Goal: Task Accomplishment & Management: Complete application form

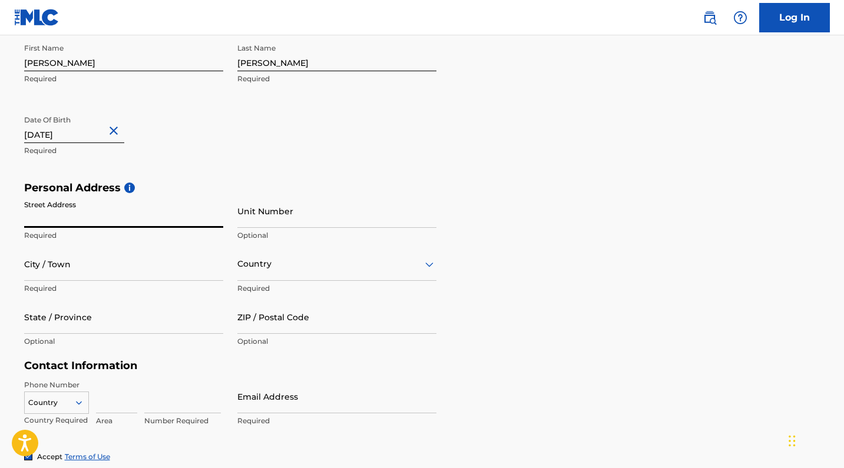
type input "[STREET_ADDRESS][PERSON_NAME]"
type input "Torrance"
type input "[GEOGRAPHIC_DATA]"
type input "Ca"
type input "90501"
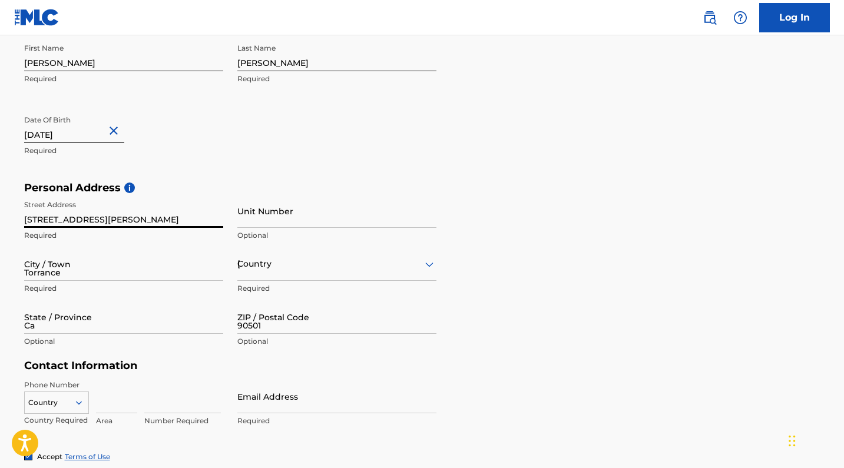
type input "[GEOGRAPHIC_DATA]"
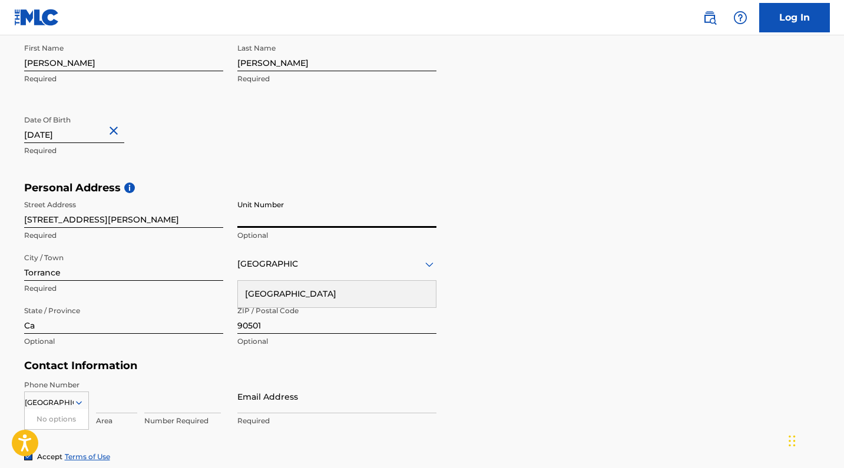
click at [524, 318] on div "Personal Address i Street Address [STREET_ADDRESS][PERSON_NAME] Required Unit N…" at bounding box center [422, 270] width 796 height 178
click at [372, 290] on div "[GEOGRAPHIC_DATA]" at bounding box center [337, 294] width 198 height 27
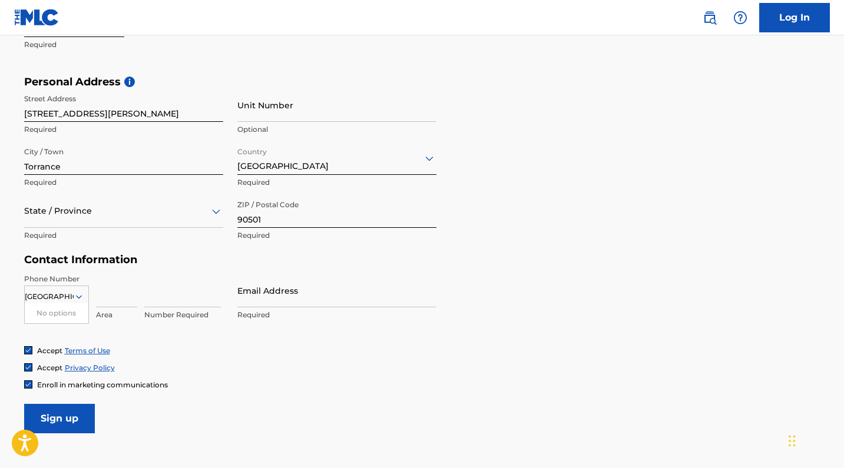
scroll to position [436, 0]
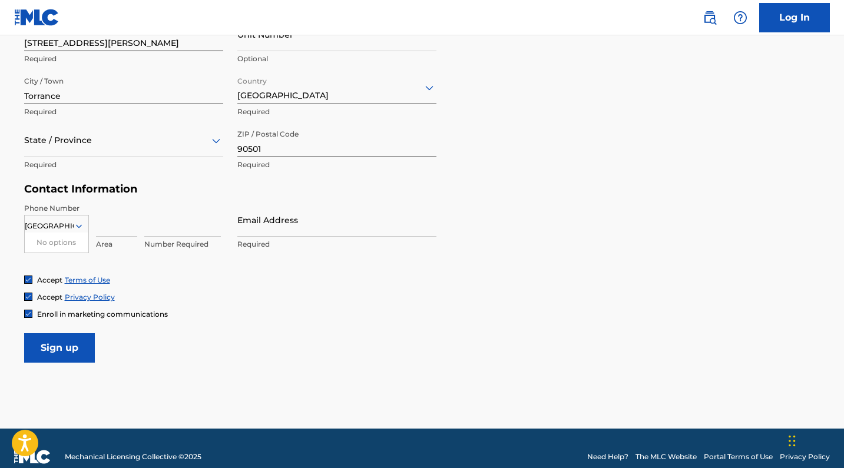
click at [76, 227] on icon at bounding box center [79, 226] width 11 height 11
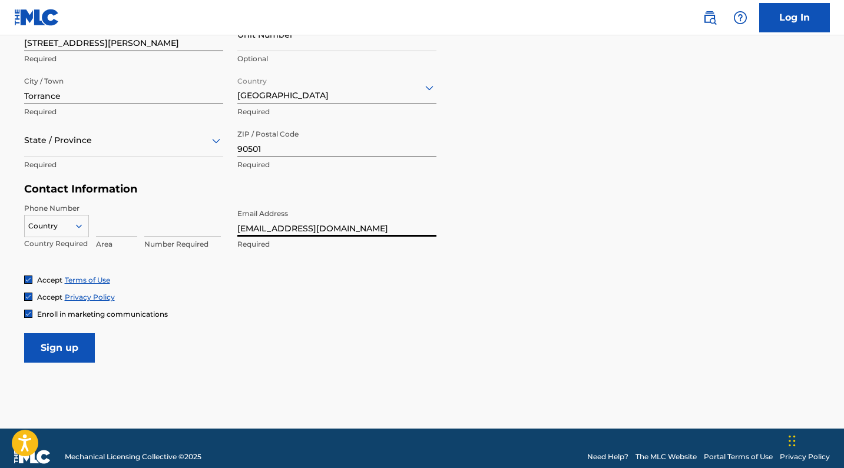
type input "[EMAIL_ADDRESS][DOMAIN_NAME]"
type input "3233546686"
click at [243, 341] on form "User Information First Name [PERSON_NAME] Required Last Name [PERSON_NAME] Requ…" at bounding box center [422, 101] width 796 height 522
click at [111, 233] on input at bounding box center [116, 220] width 41 height 34
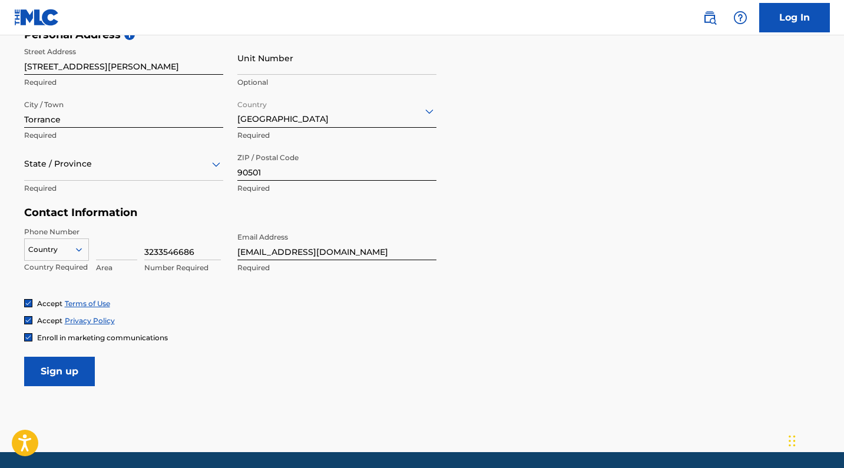
scroll to position [410, 0]
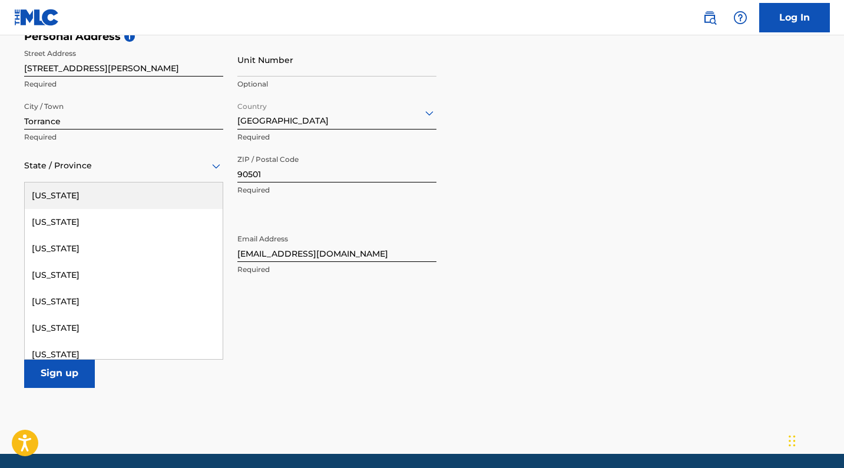
click at [212, 156] on div "State / Province" at bounding box center [123, 166] width 199 height 34
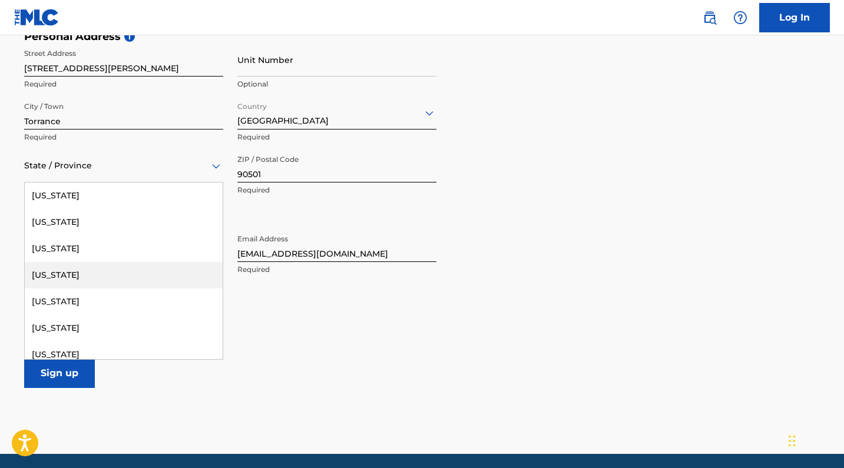
scroll to position [16, 0]
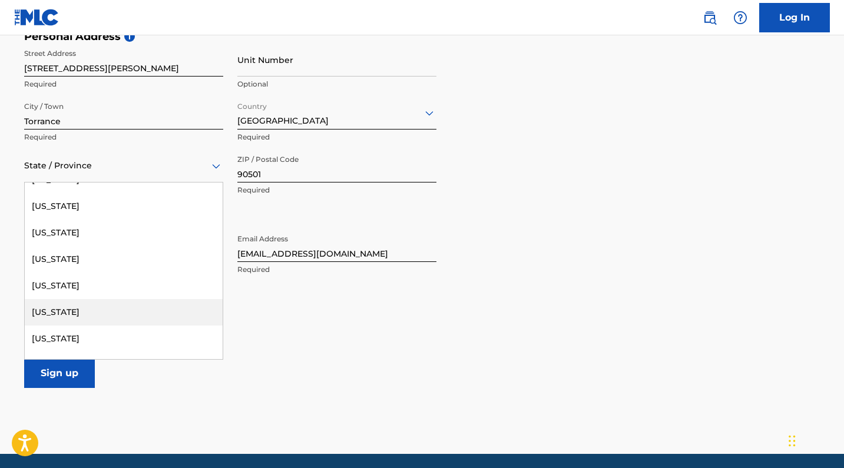
click at [105, 311] on div "[US_STATE]" at bounding box center [124, 312] width 198 height 27
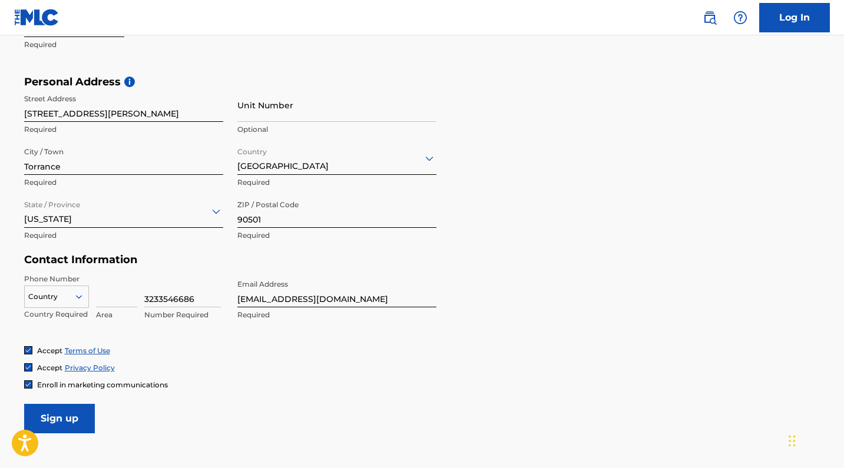
scroll to position [376, 0]
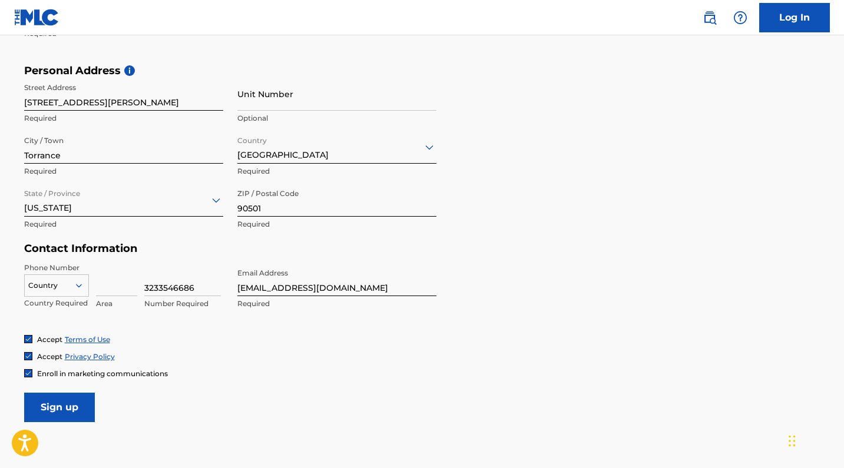
click at [74, 292] on div "Country [GEOGRAPHIC_DATA]" at bounding box center [56, 283] width 65 height 18
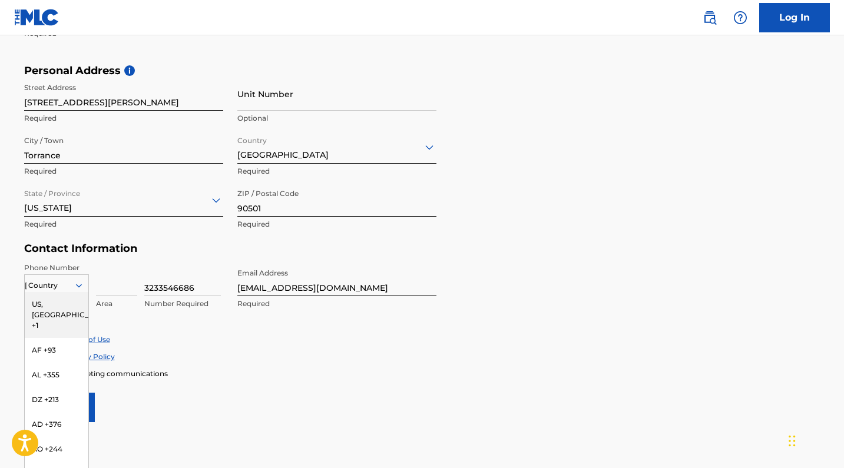
click at [74, 299] on div "US, [GEOGRAPHIC_DATA] +1" at bounding box center [57, 315] width 64 height 46
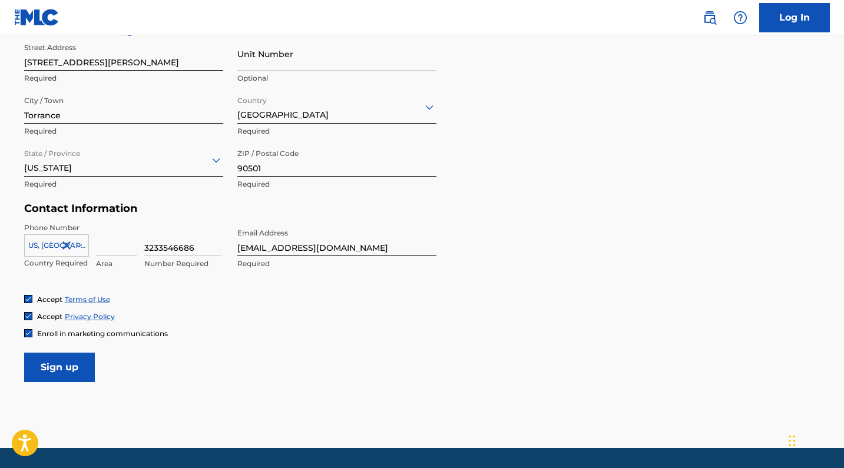
scroll to position [417, 0]
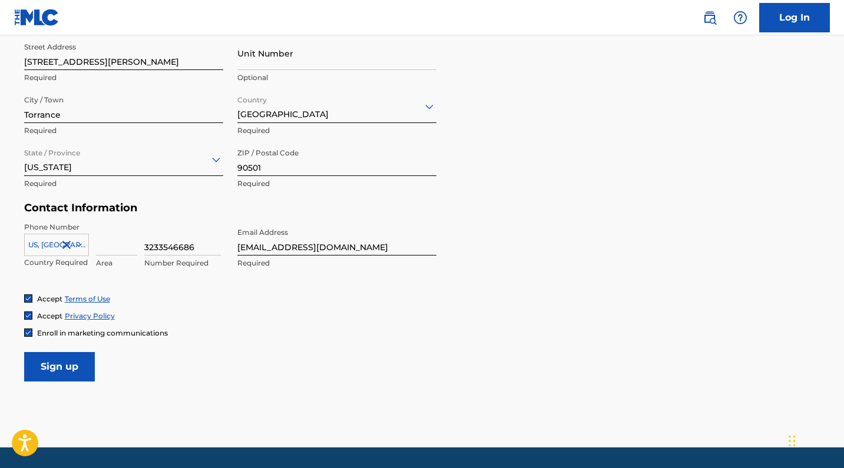
click at [110, 244] on input at bounding box center [116, 239] width 41 height 34
type input "323"
click at [158, 247] on input "3233546686" at bounding box center [182, 239] width 77 height 34
type input "3546686"
click at [233, 316] on div "Accept Privacy Policy" at bounding box center [422, 316] width 796 height 10
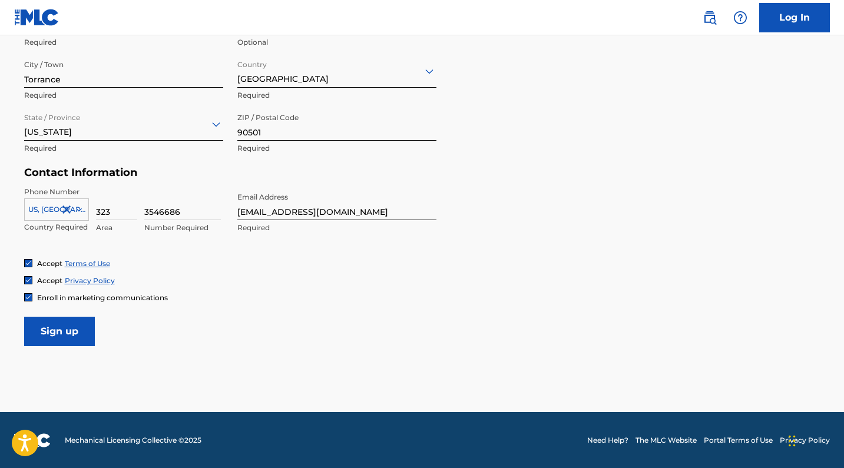
scroll to position [452, 0]
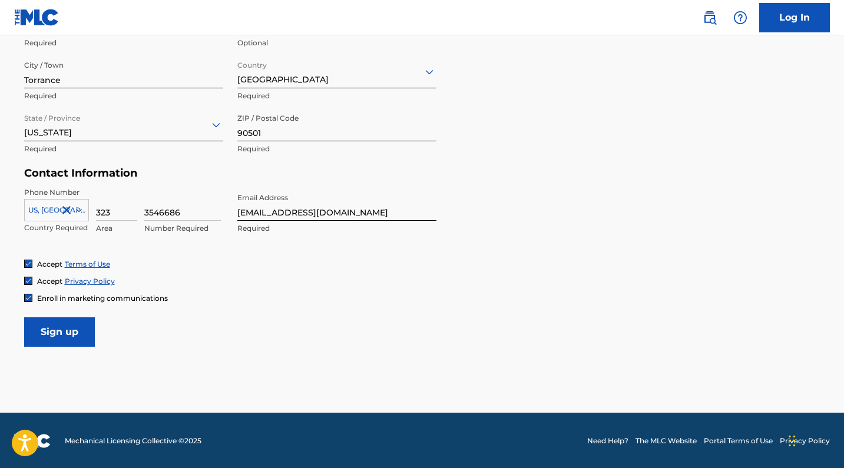
click at [76, 332] on input "Sign up" at bounding box center [59, 331] width 71 height 29
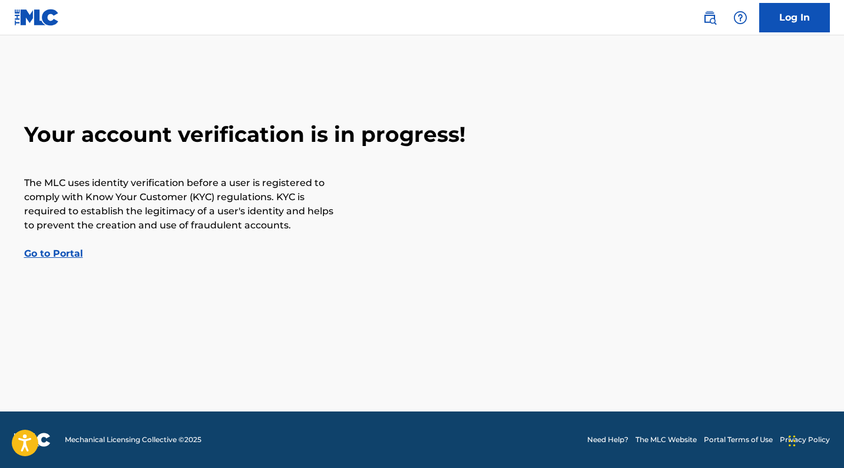
click at [77, 253] on link "Go to Portal" at bounding box center [53, 253] width 59 height 11
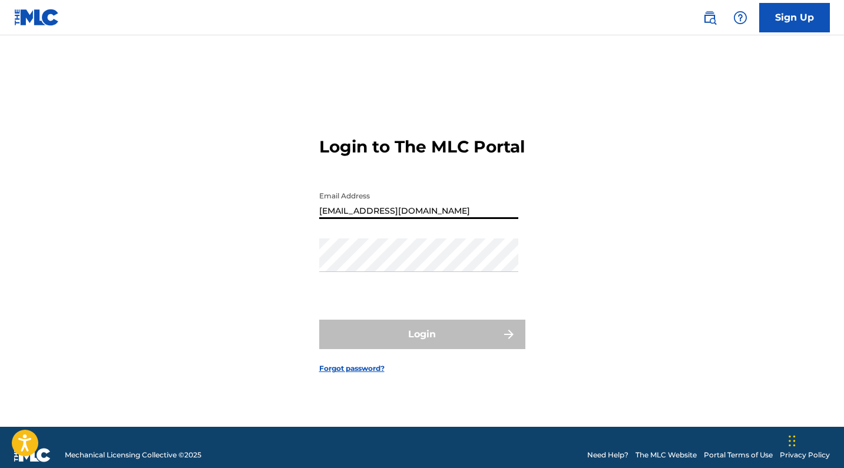
type input "[EMAIL_ADDRESS][DOMAIN_NAME]"
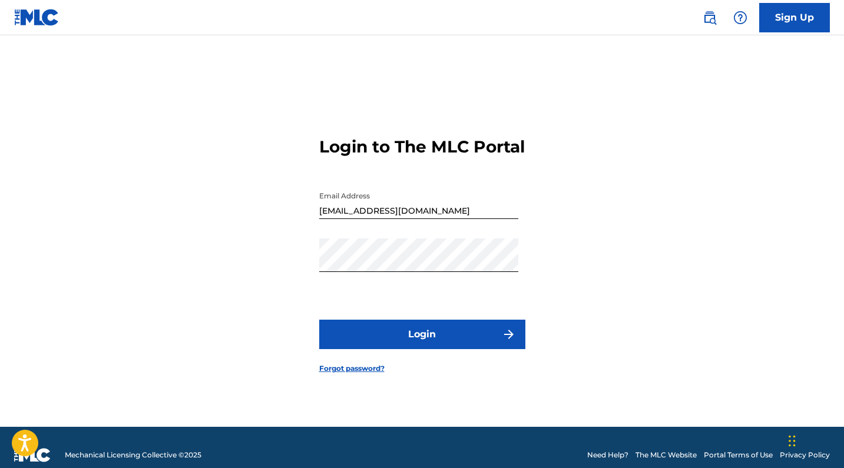
click at [499, 342] on button "Login" at bounding box center [422, 334] width 206 height 29
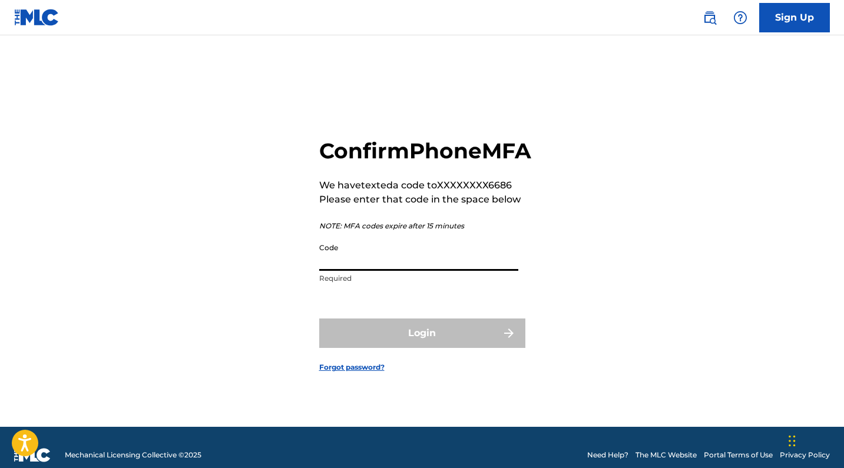
click at [399, 271] on input "Code" at bounding box center [418, 254] width 199 height 34
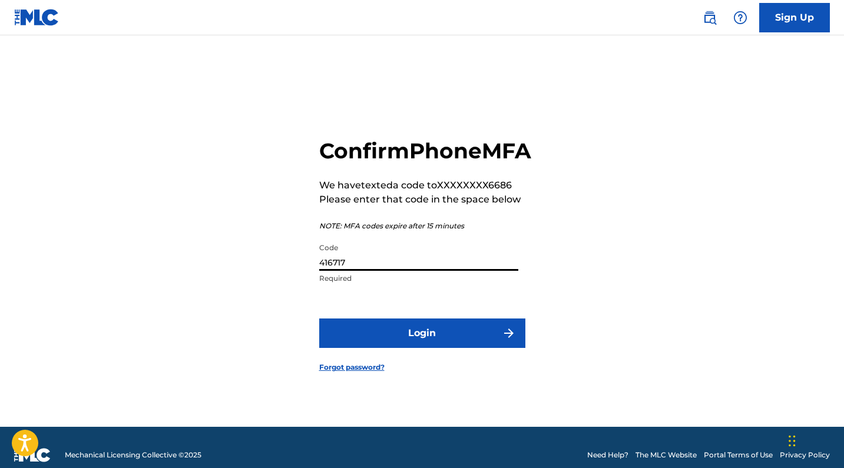
type input "416717"
click at [430, 342] on button "Login" at bounding box center [422, 333] width 206 height 29
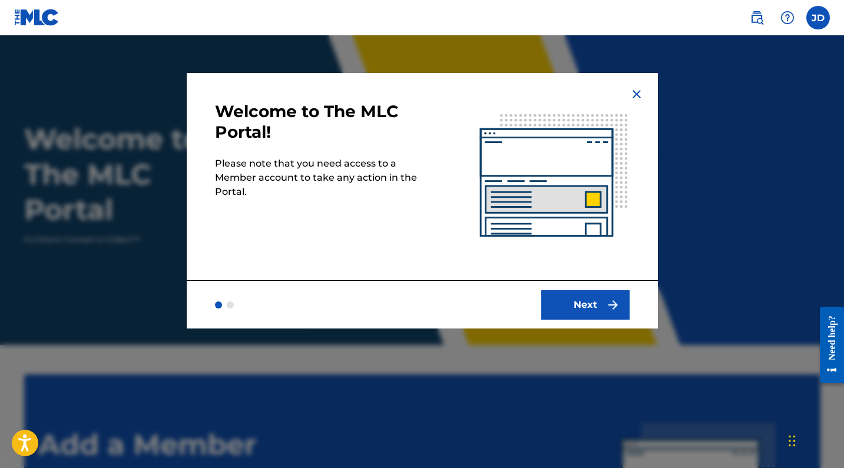
click at [627, 332] on div at bounding box center [422, 269] width 844 height 468
click at [607, 311] on img "submit" at bounding box center [613, 305] width 14 height 14
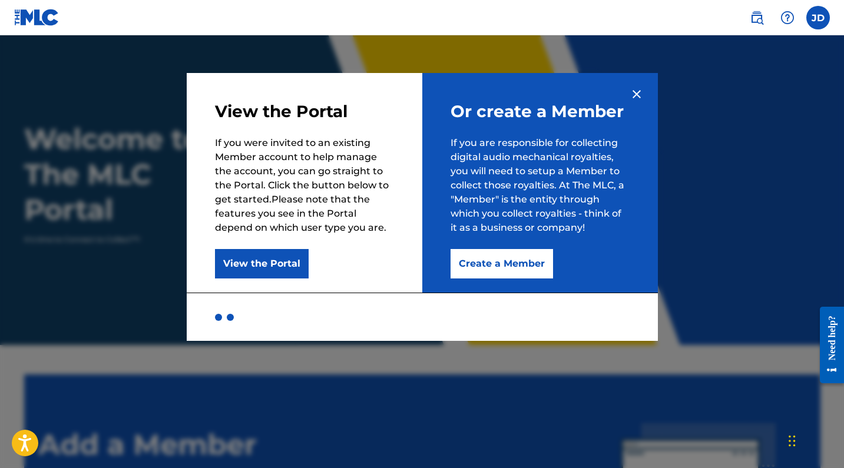
click at [519, 263] on button "Create a Member" at bounding box center [502, 263] width 102 height 29
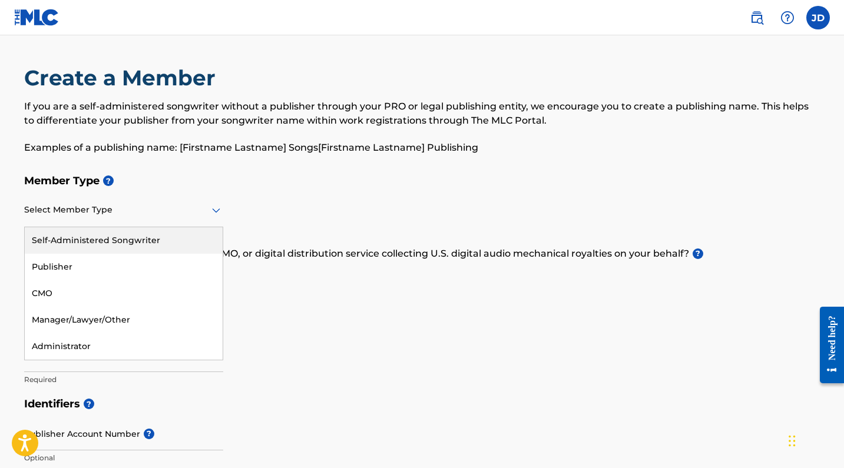
click at [206, 212] on div at bounding box center [123, 210] width 199 height 15
click at [178, 236] on div "Self-Administered Songwriter" at bounding box center [124, 240] width 198 height 27
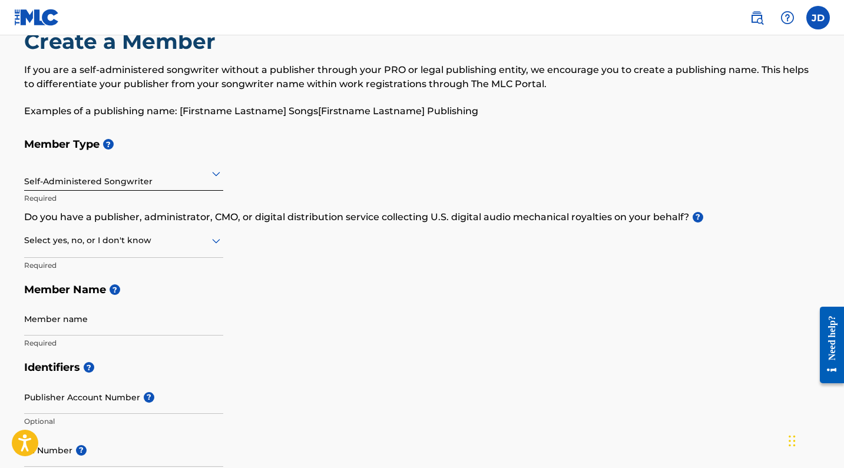
scroll to position [44, 0]
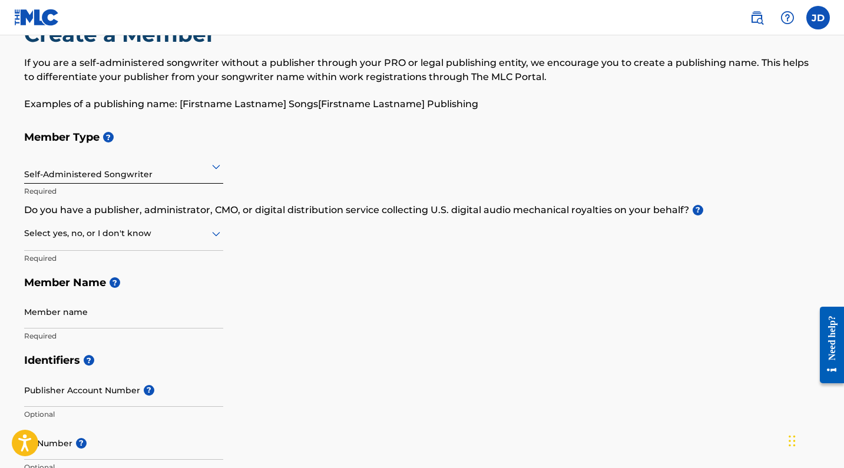
click at [198, 235] on div at bounding box center [123, 233] width 199 height 15
click at [156, 261] on div "Yes" at bounding box center [124, 264] width 198 height 27
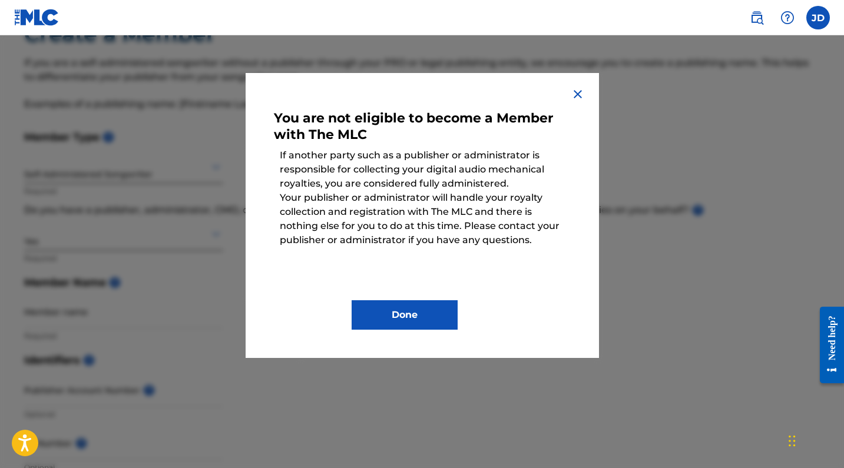
click at [572, 94] on img at bounding box center [578, 94] width 14 height 14
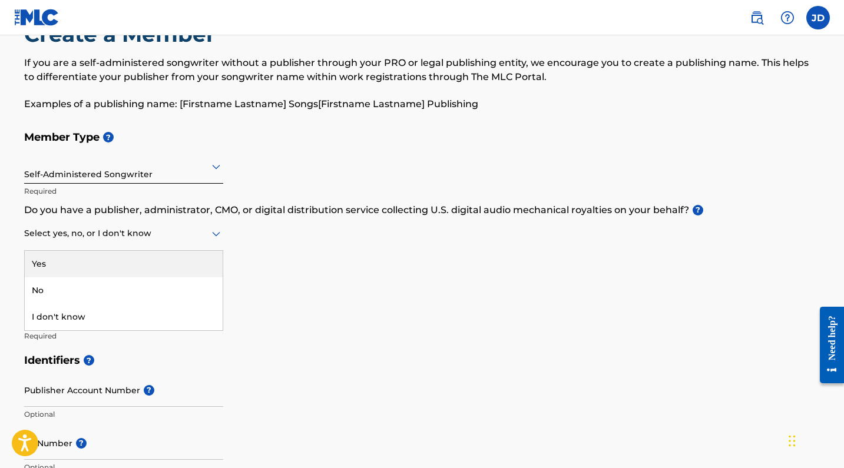
click at [186, 238] on div at bounding box center [123, 233] width 199 height 15
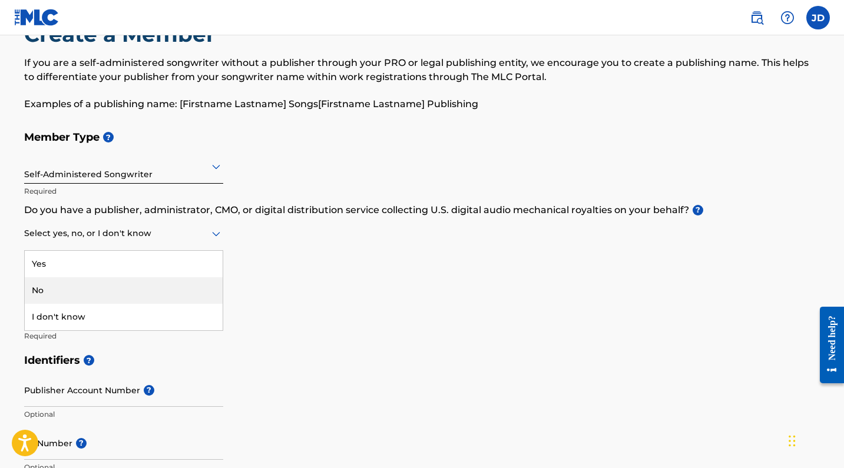
click at [163, 286] on div "No" at bounding box center [124, 290] width 198 height 27
click at [133, 244] on div "No" at bounding box center [123, 233] width 199 height 29
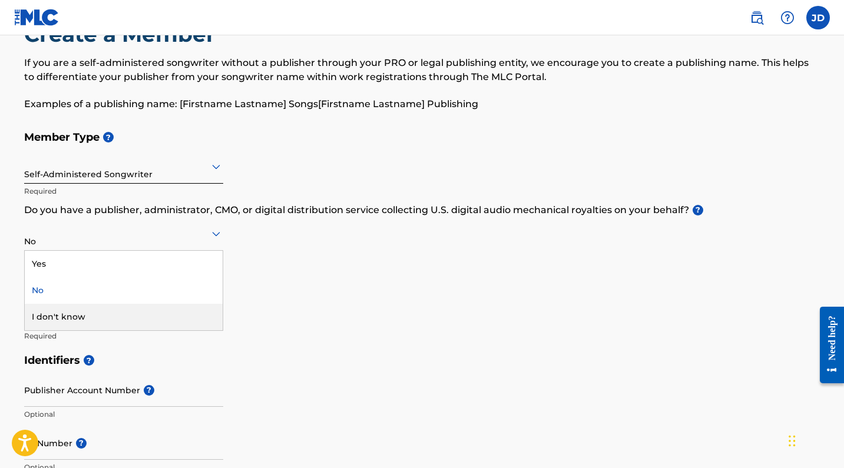
click at [115, 309] on div "I don't know" at bounding box center [124, 317] width 198 height 27
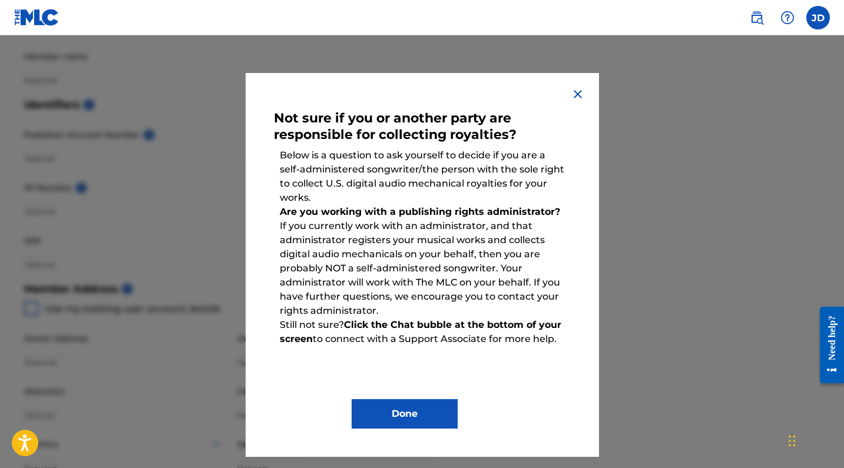
scroll to position [322, 0]
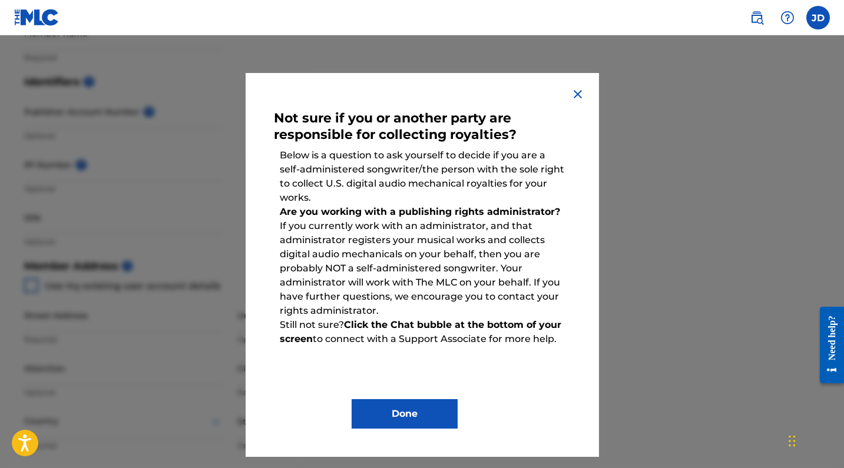
click at [578, 94] on img at bounding box center [578, 94] width 14 height 14
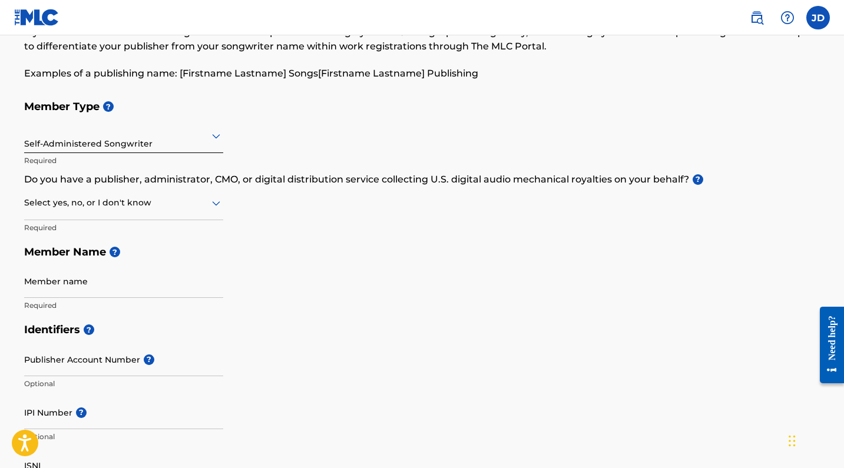
scroll to position [62, 0]
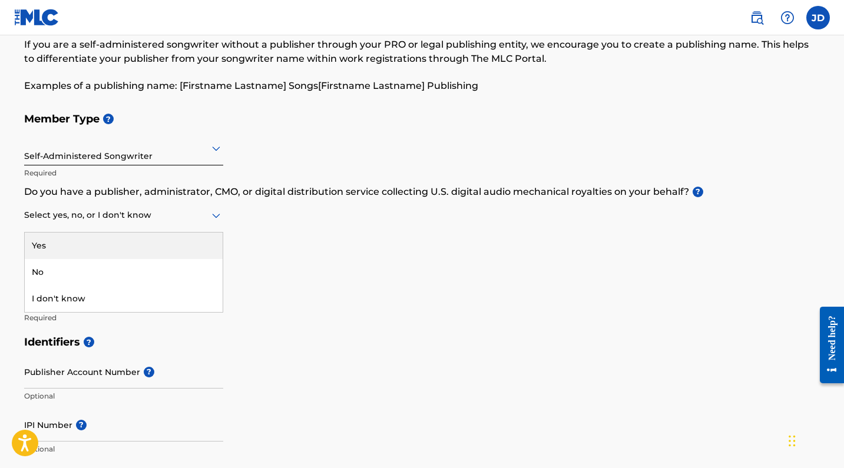
click at [178, 216] on div at bounding box center [123, 215] width 199 height 15
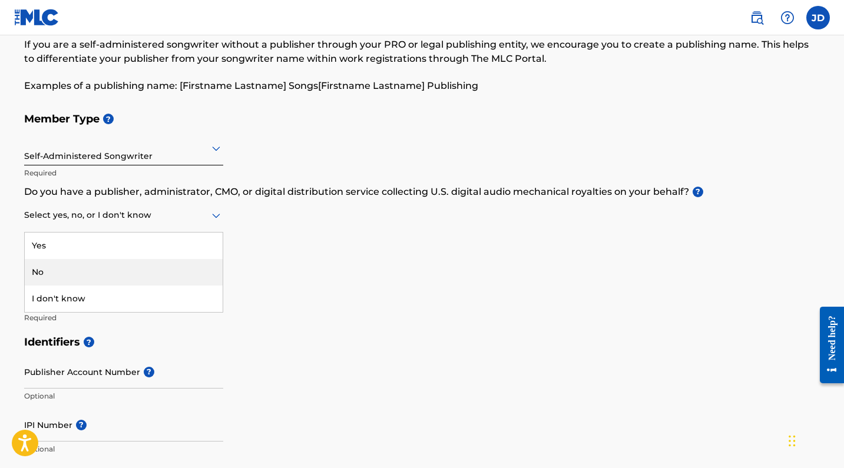
click at [154, 267] on div "No" at bounding box center [124, 272] width 198 height 27
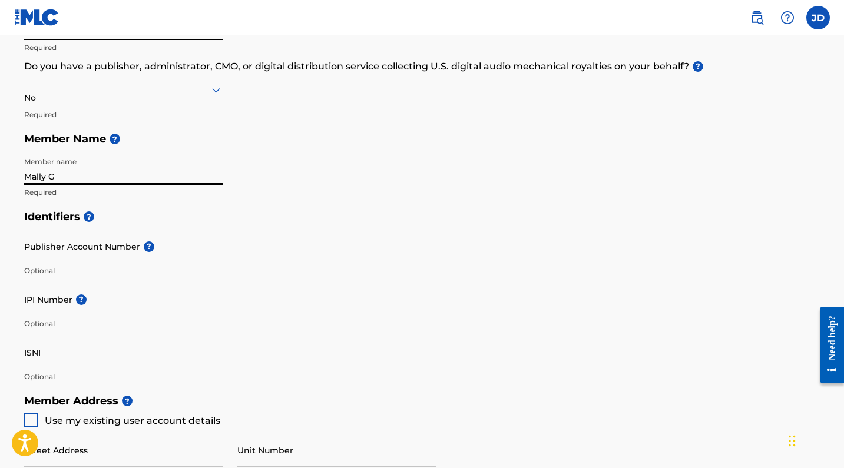
scroll to position [197, 0]
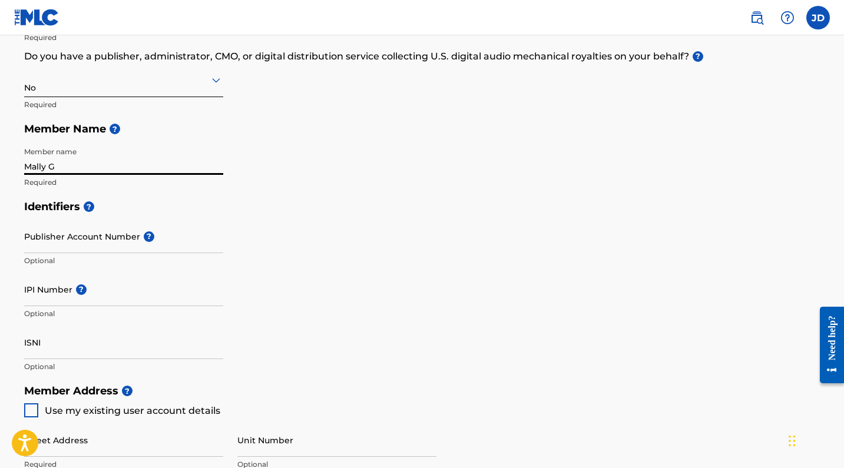
type input "Mally G"
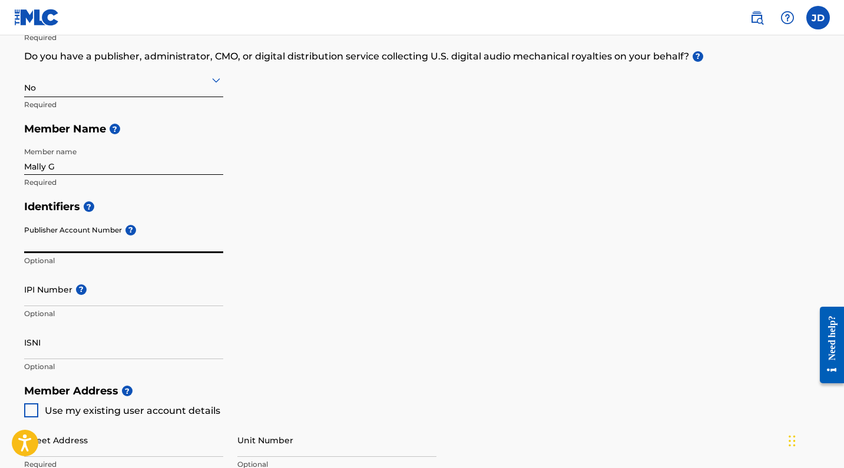
click at [87, 240] on input "Publisher Account Number ?" at bounding box center [123, 237] width 199 height 34
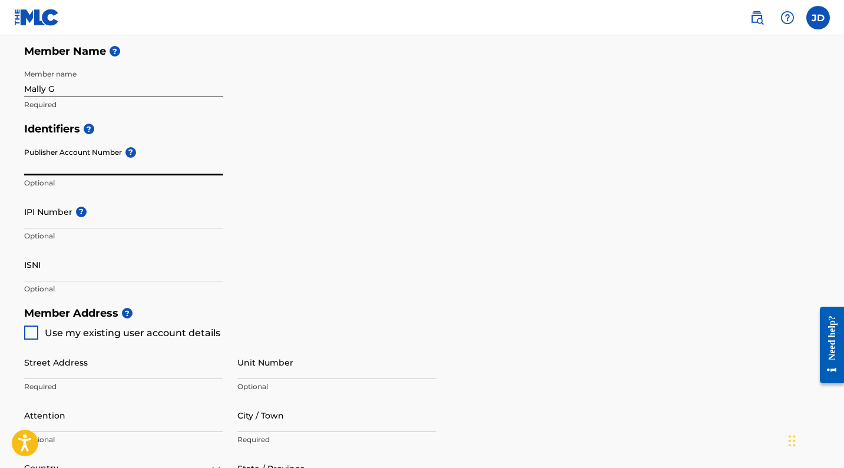
scroll to position [289, 0]
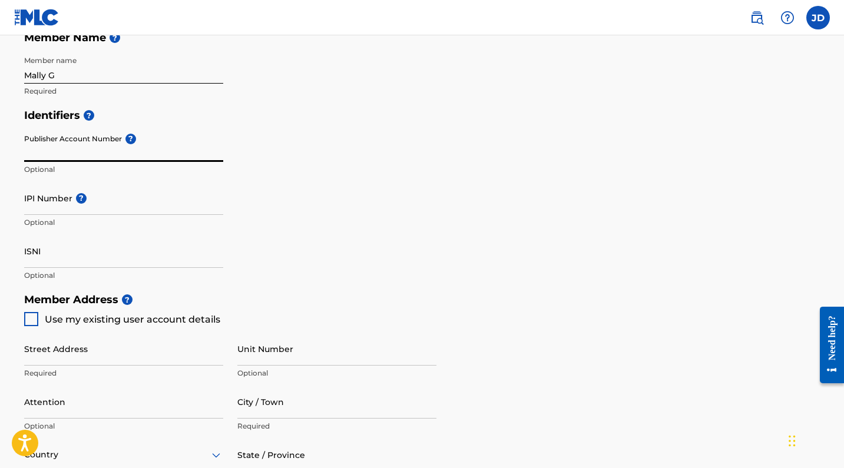
click at [62, 209] on input "IPI Number ?" at bounding box center [123, 198] width 199 height 34
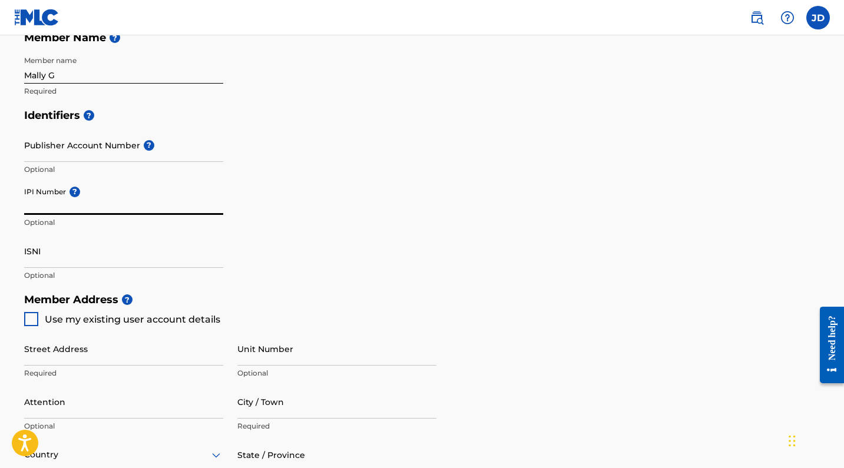
click at [38, 208] on input "IPI Number ?" at bounding box center [123, 198] width 199 height 34
type input "01113878068"
click at [57, 262] on input "ISNI" at bounding box center [123, 251] width 199 height 34
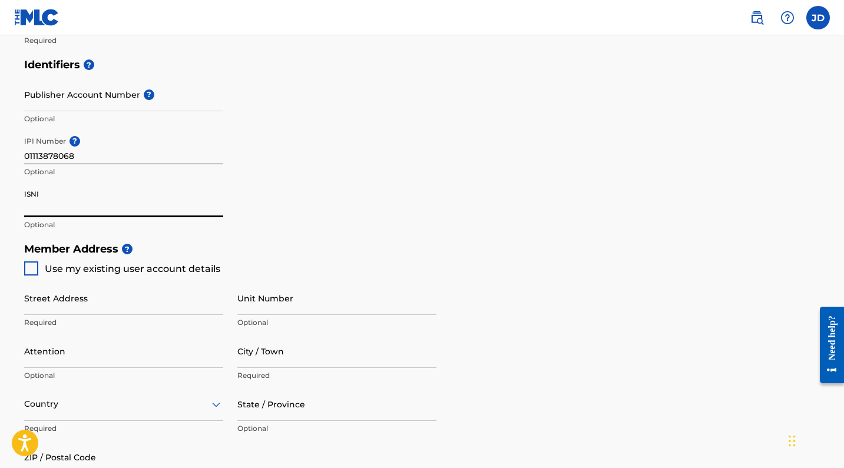
scroll to position [355, 0]
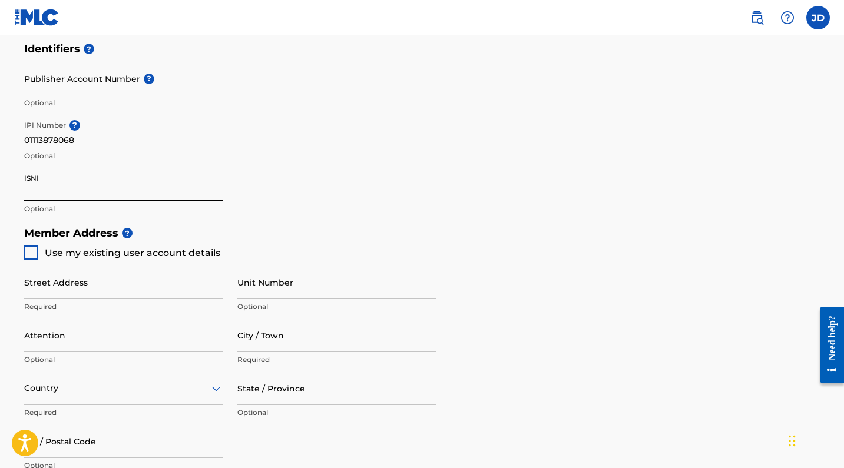
click at [29, 254] on div at bounding box center [31, 253] width 14 height 14
type input "[STREET_ADDRESS][PERSON_NAME]"
type input "Torrance"
type input "90501"
type input "323"
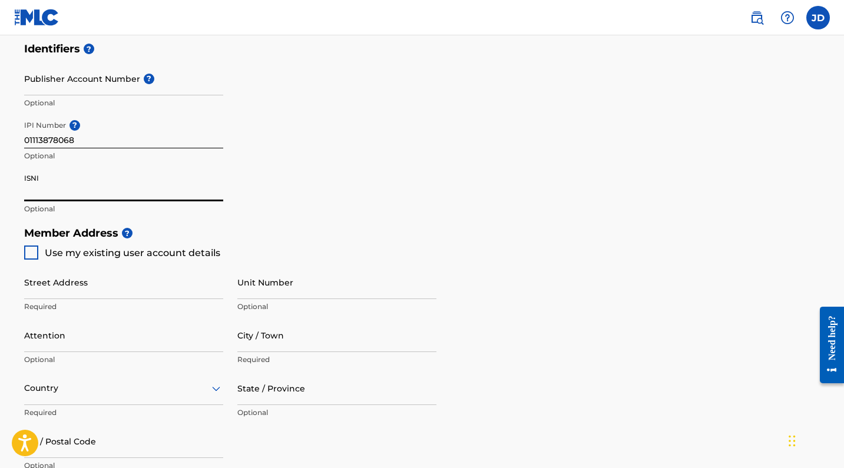
type input "3546686"
type input "[EMAIL_ADDRESS][DOMAIN_NAME]"
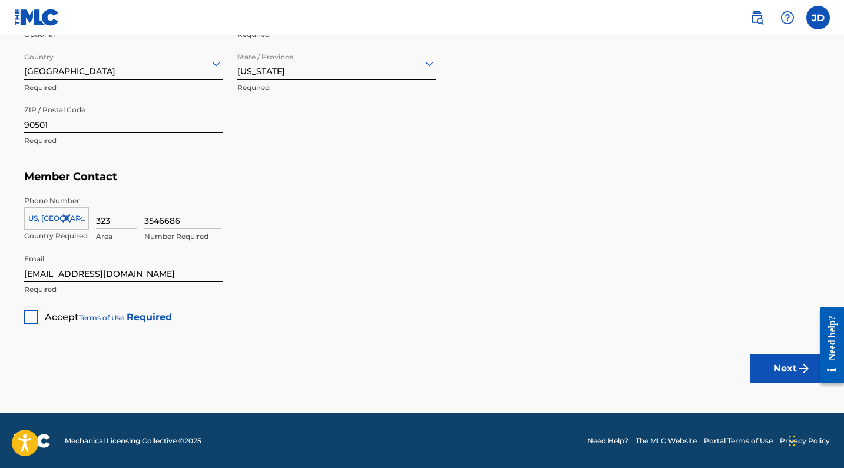
scroll to position [680, 0]
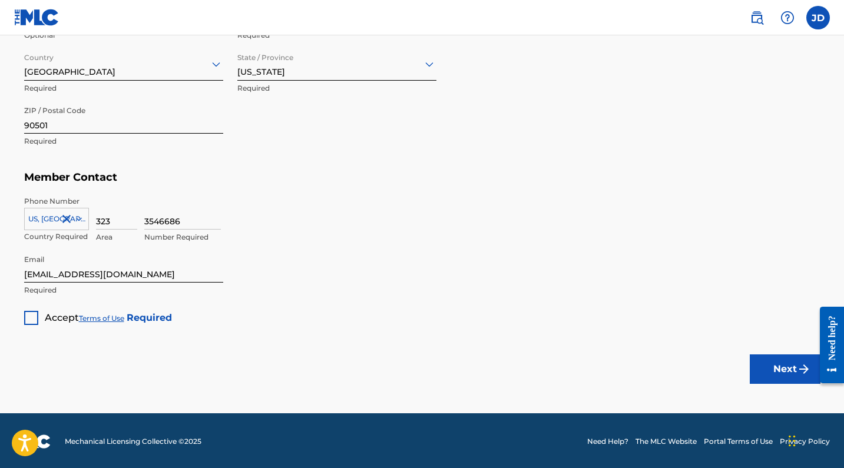
click at [28, 319] on div at bounding box center [31, 318] width 14 height 14
click at [785, 372] on button "Next" at bounding box center [785, 369] width 71 height 29
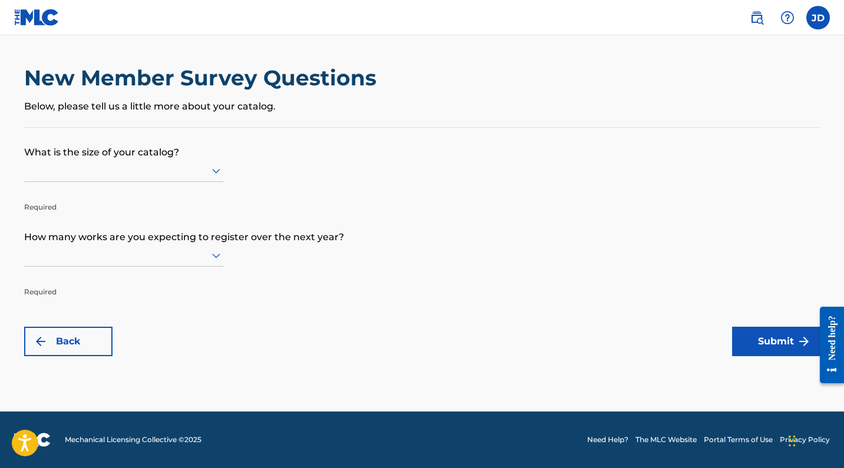
click at [226, 174] on form "What is the size of your catalog? Required How many works are you expecting to …" at bounding box center [422, 242] width 796 height 228
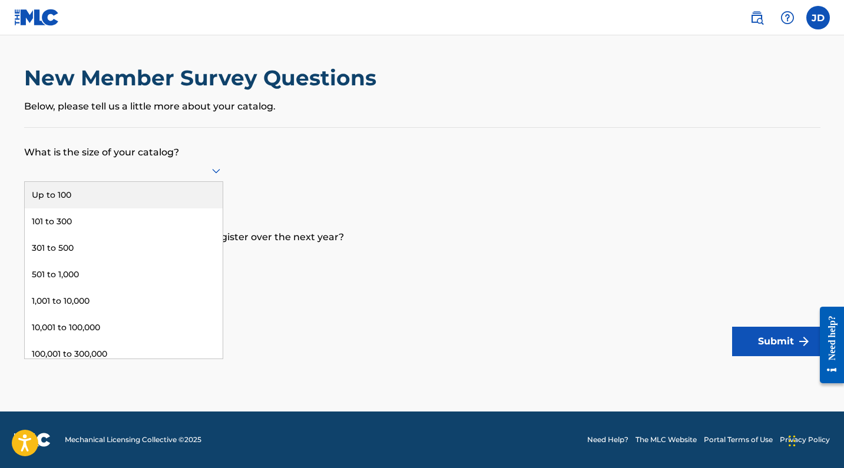
click at [212, 174] on icon at bounding box center [216, 171] width 8 height 5
click at [168, 208] on div "Up to 100" at bounding box center [124, 195] width 198 height 27
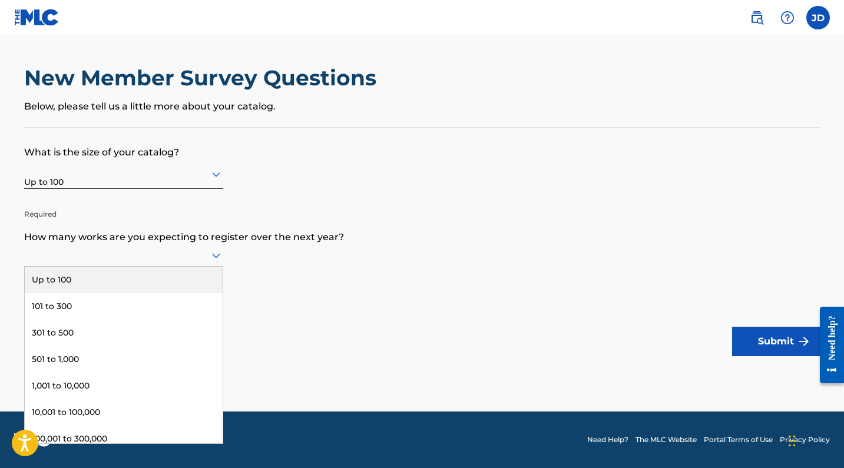
click at [214, 263] on icon at bounding box center [216, 256] width 14 height 14
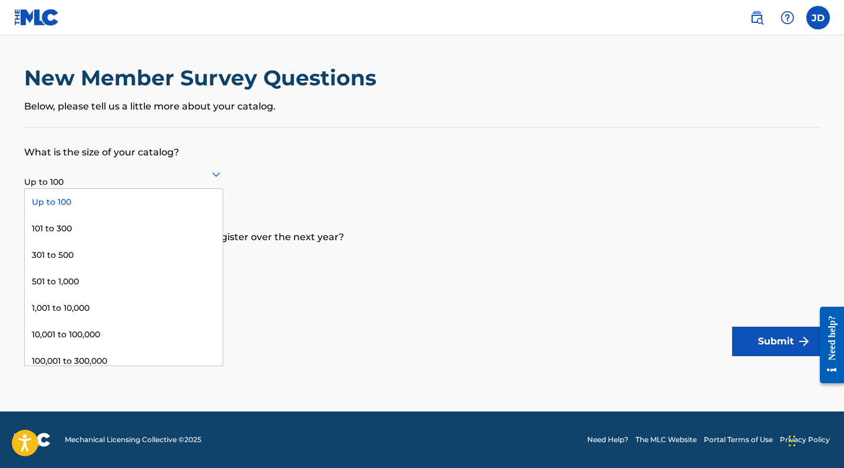
click at [213, 170] on icon at bounding box center [216, 174] width 14 height 14
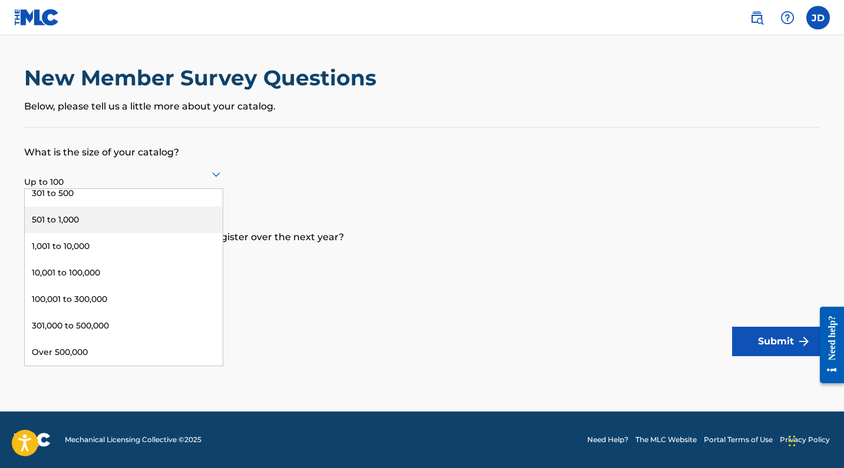
click at [360, 183] on form "What is the size of your catalog? 501 to 1,000, 4 of 9. 9 results available. Us…" at bounding box center [422, 242] width 796 height 228
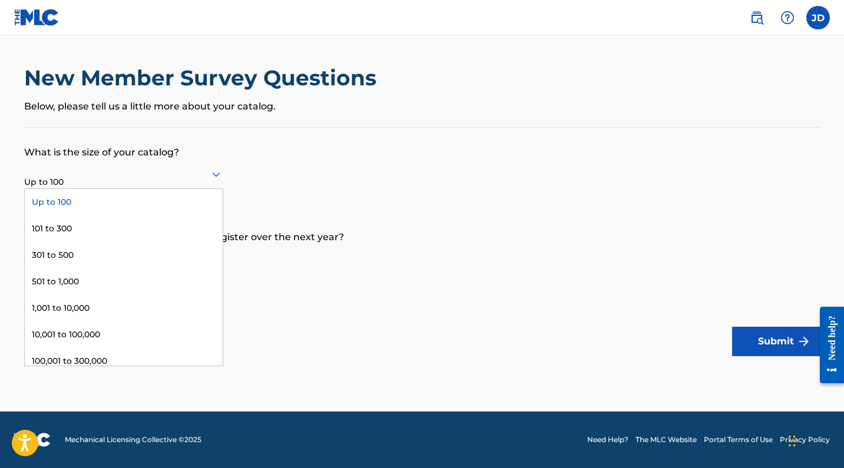
click at [104, 177] on div at bounding box center [123, 174] width 199 height 15
click at [220, 127] on div "What is the size of your catalog? Up to 100 selected, 1 of 9. 9 results availab…" at bounding box center [422, 241] width 796 height 229
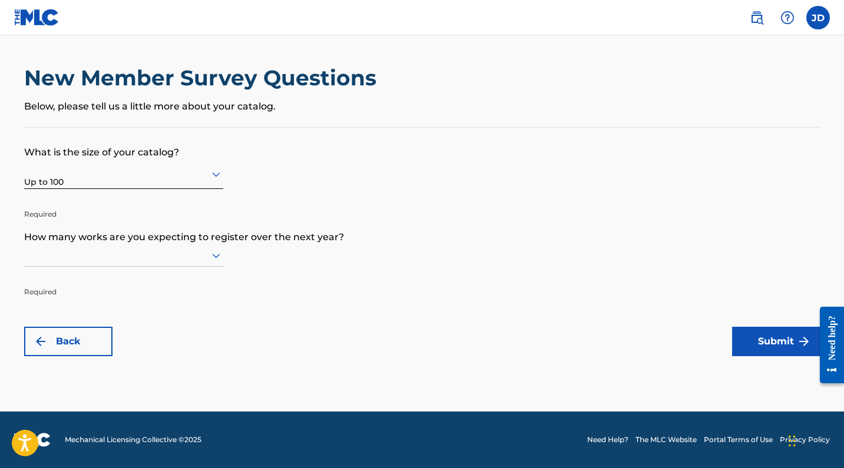
scroll to position [0, 0]
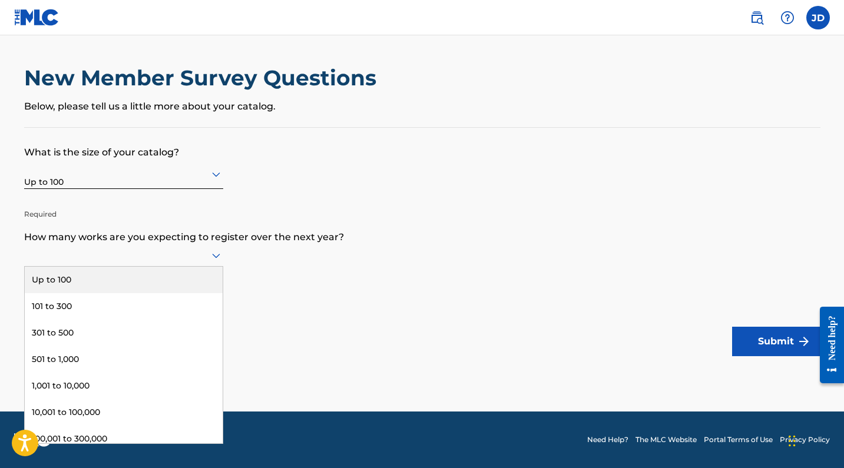
click at [217, 259] on icon at bounding box center [216, 256] width 8 height 5
click at [200, 282] on div "Up to 100" at bounding box center [124, 280] width 198 height 27
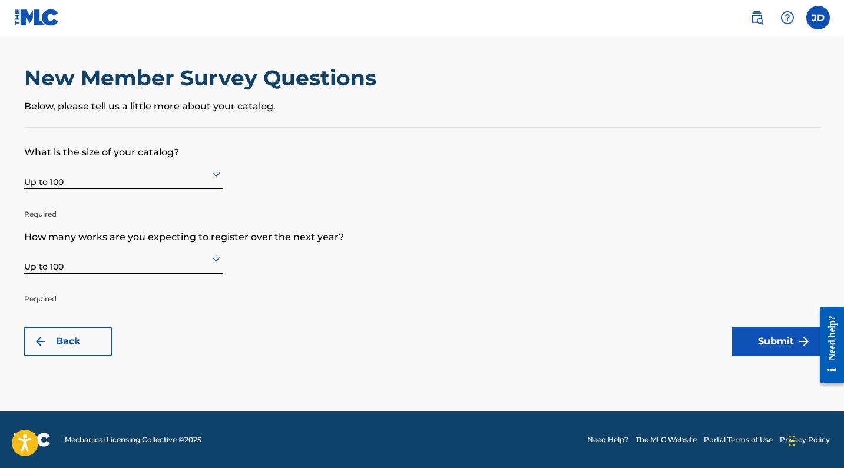
click at [756, 341] on button "Submit" at bounding box center [776, 341] width 88 height 29
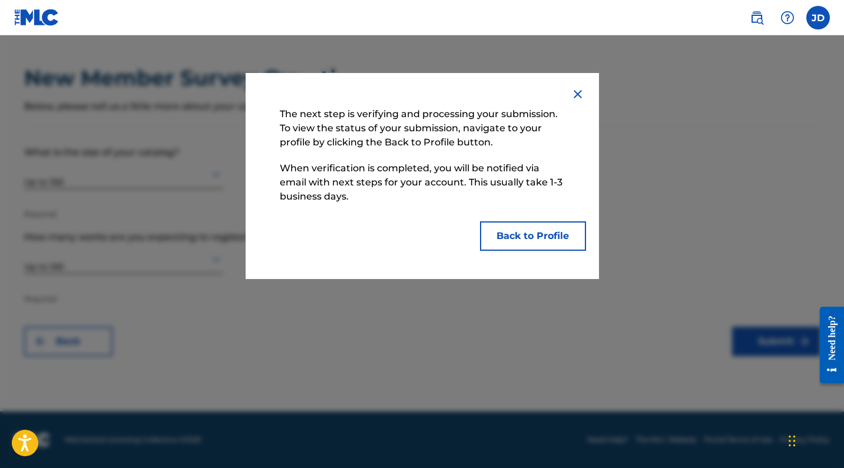
click at [550, 228] on button "Back to Profile" at bounding box center [533, 235] width 106 height 29
